Goal: Check status

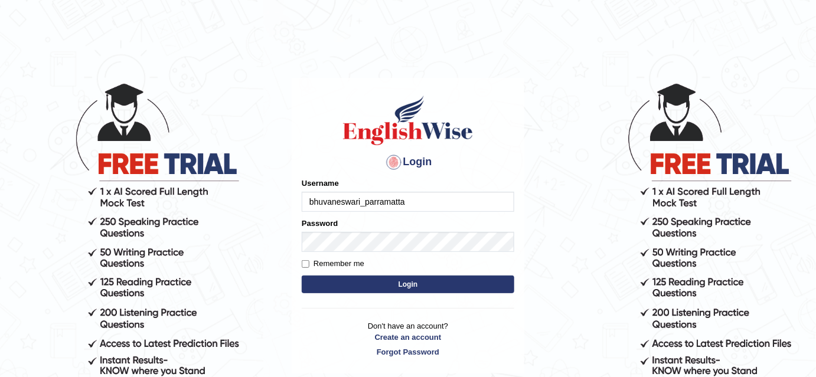
click at [360, 288] on button "Login" at bounding box center [408, 285] width 213 height 18
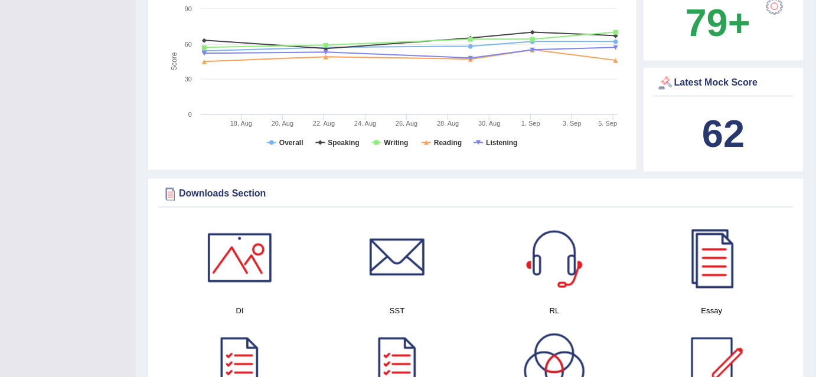
scroll to position [485, 0]
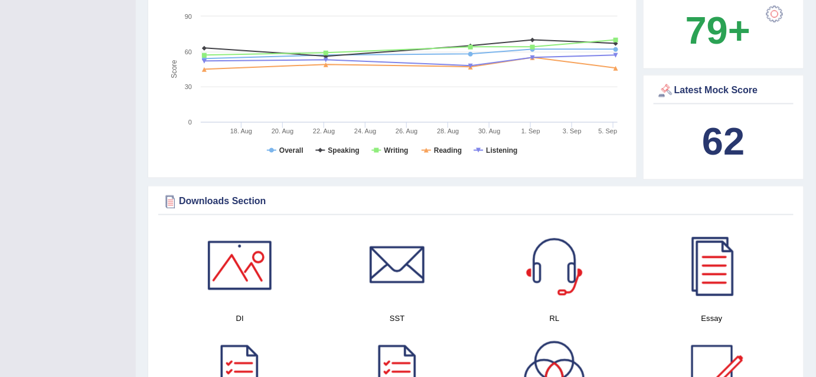
click at [737, 141] on b "62" at bounding box center [723, 141] width 43 height 43
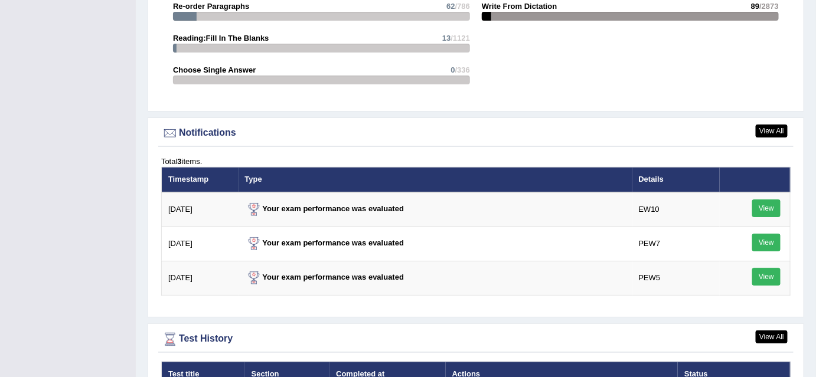
scroll to position [1400, 0]
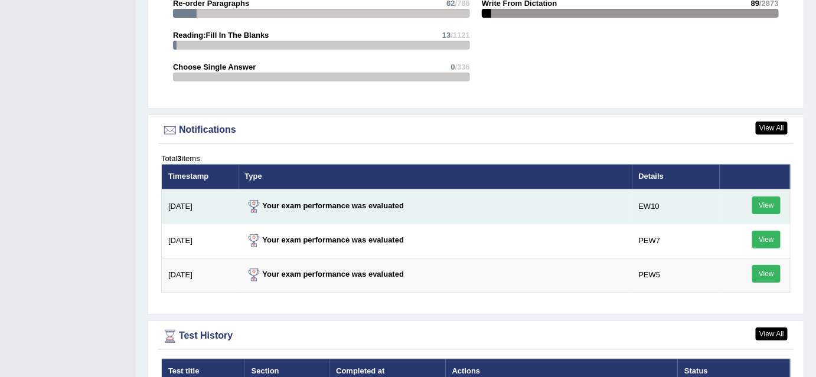
click at [764, 197] on link "View" at bounding box center [767, 206] width 28 height 18
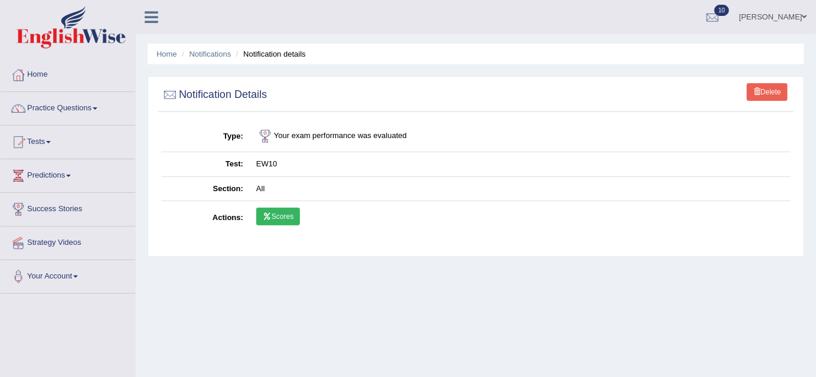
click at [275, 216] on link "Scores" at bounding box center [278, 217] width 44 height 18
